Goal: Find specific page/section: Find specific page/section

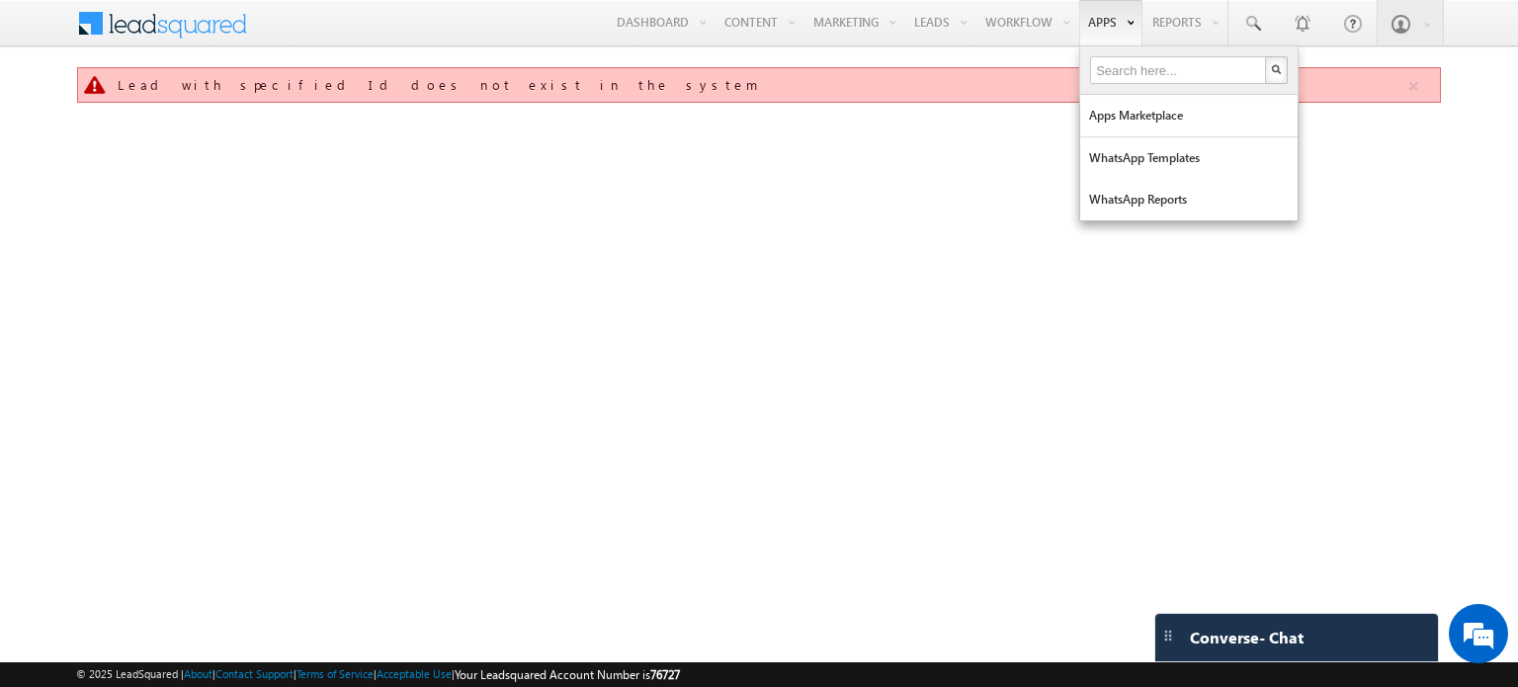
click at [1119, 24] on link "Apps" at bounding box center [1111, 22] width 63 height 45
click at [1150, 102] on link "Apps Marketplace" at bounding box center [1188, 116] width 217 height 42
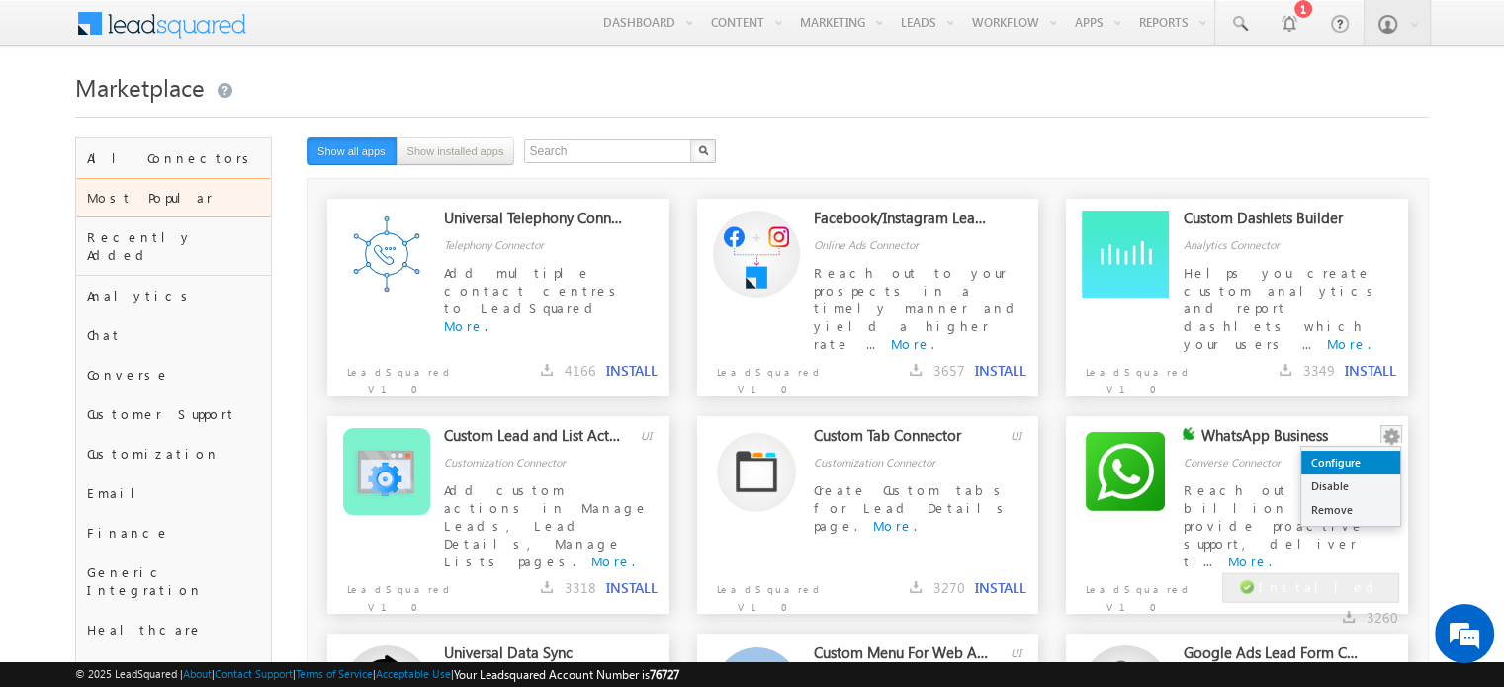
click at [1338, 464] on link "Configure" at bounding box center [1350, 463] width 99 height 24
